Goal: Task Accomplishment & Management: Use online tool/utility

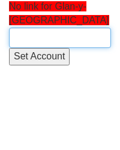
click at [39, 44] on input "text" at bounding box center [60, 38] width 102 height 20
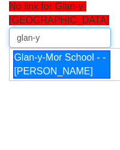
click at [47, 71] on div "Glan-y-Mor School - - Tom Bastin" at bounding box center [61, 64] width 97 height 29
type input "Glan-y-Mor School - - Tom Bastin"
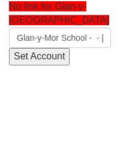
click at [32, 53] on input "Set Account" at bounding box center [39, 56] width 61 height 17
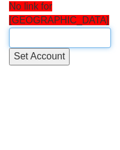
click at [37, 48] on input "text" at bounding box center [60, 38] width 102 height 20
paste input "Franche Community Primary School"
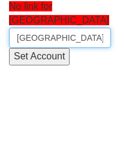
scroll to position [0, 61]
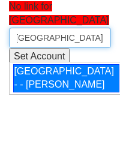
click at [50, 91] on div "Franche Community Primary School - - Kieran Smith" at bounding box center [66, 78] width 106 height 29
type input "Franche Community Primary School - - Kieran Smith"
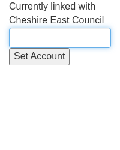
click at [37, 39] on input "text" at bounding box center [60, 38] width 102 height 20
type input "cheshire ea"
